Goal: Task Accomplishment & Management: Use online tool/utility

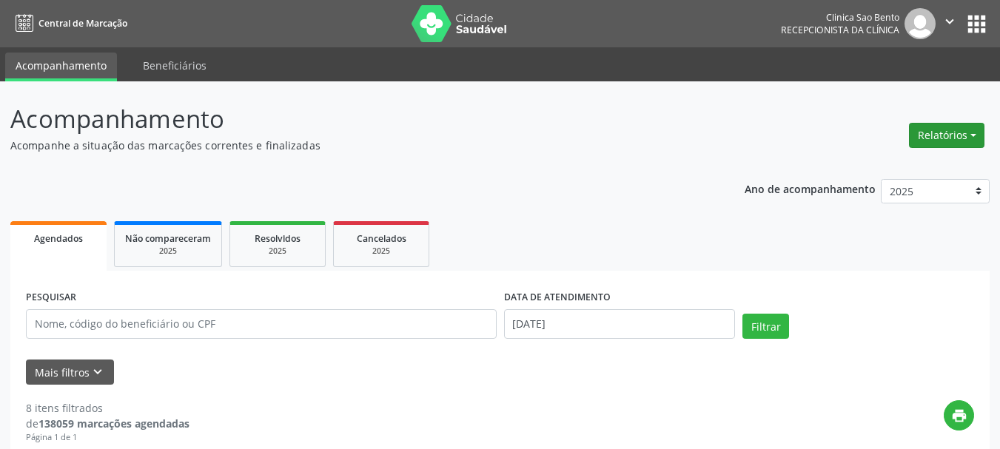
click at [950, 135] on button "Relatórios" at bounding box center [946, 135] width 75 height 25
click at [890, 161] on link "Agendamentos" at bounding box center [904, 167] width 159 height 21
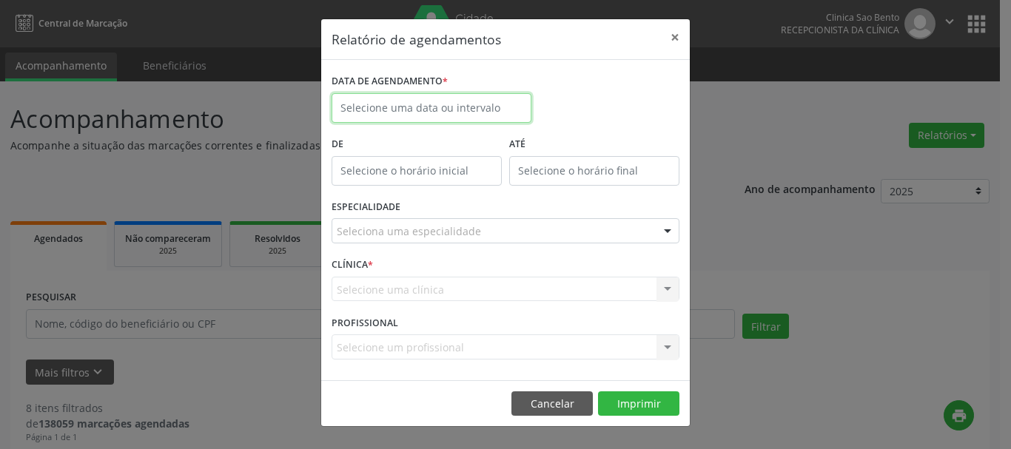
click at [482, 110] on input "text" at bounding box center [432, 108] width 200 height 30
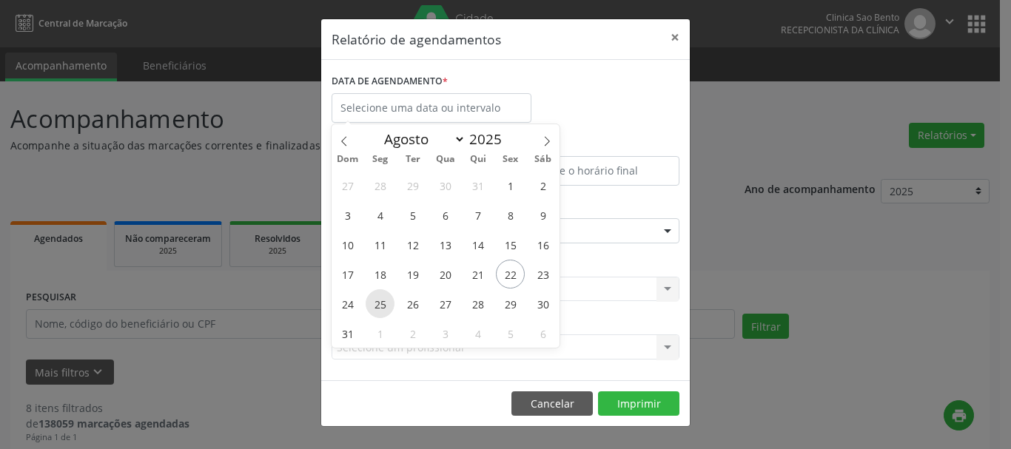
click at [379, 301] on span "25" at bounding box center [380, 303] width 29 height 29
type input "[DATE]"
click at [379, 301] on span "25" at bounding box center [380, 303] width 29 height 29
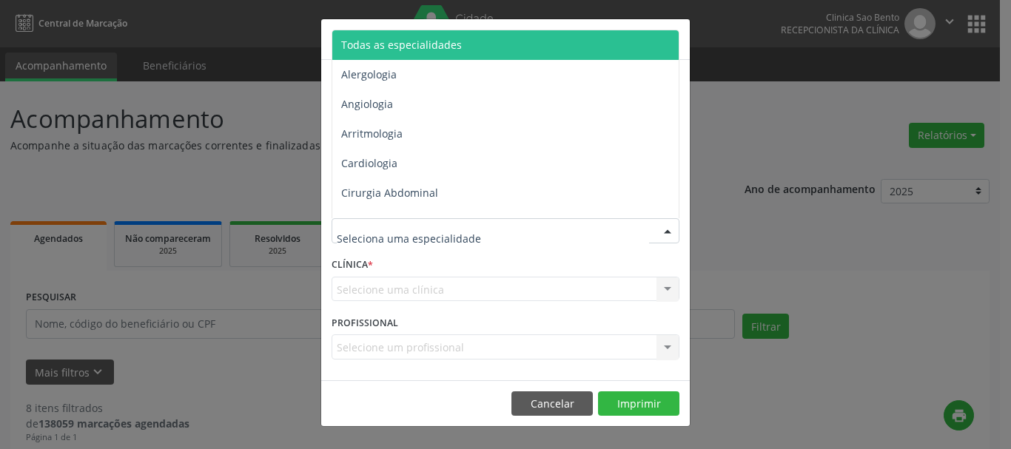
click at [611, 232] on div at bounding box center [506, 230] width 348 height 25
click at [520, 38] on span "Todas as especialidades" at bounding box center [506, 45] width 349 height 30
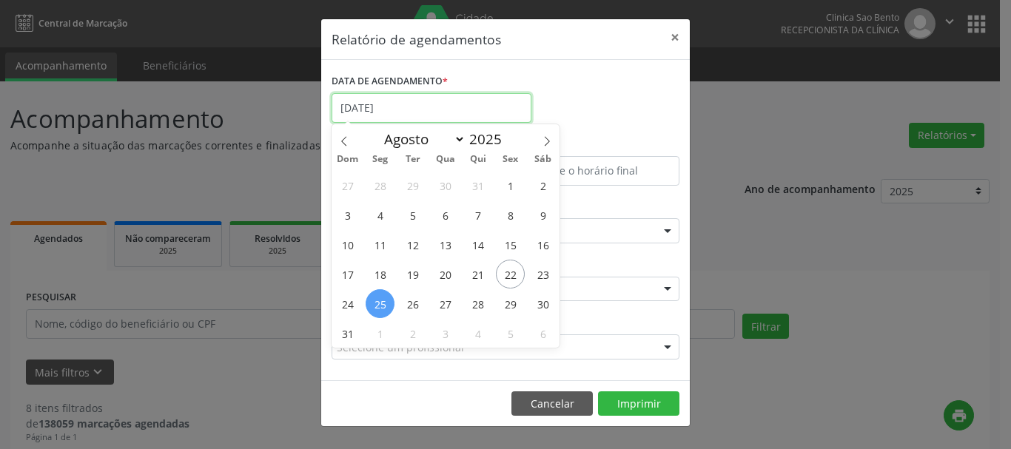
click at [431, 107] on input "[DATE]" at bounding box center [432, 108] width 200 height 30
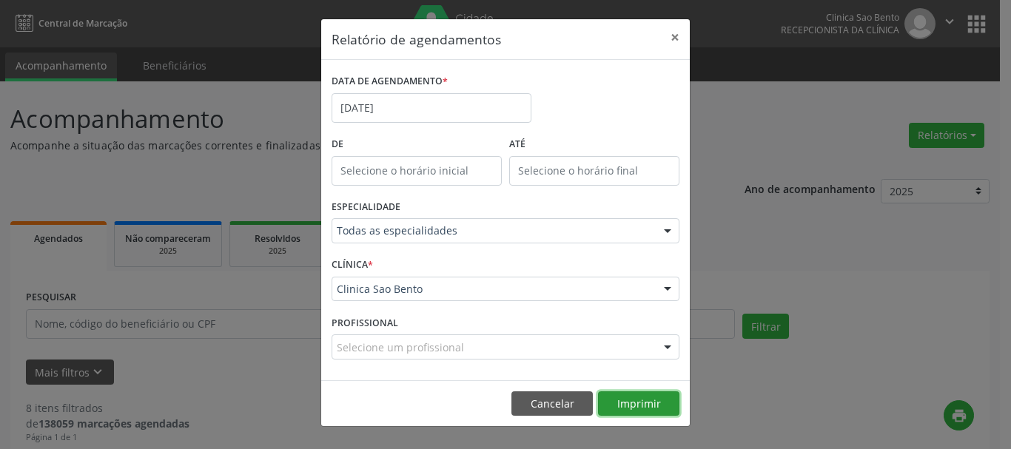
click at [643, 404] on button "Imprimir" at bounding box center [638, 404] width 81 height 25
click at [643, 402] on button "Imprimir" at bounding box center [638, 404] width 81 height 25
